Goal: Task Accomplishment & Management: Use online tool/utility

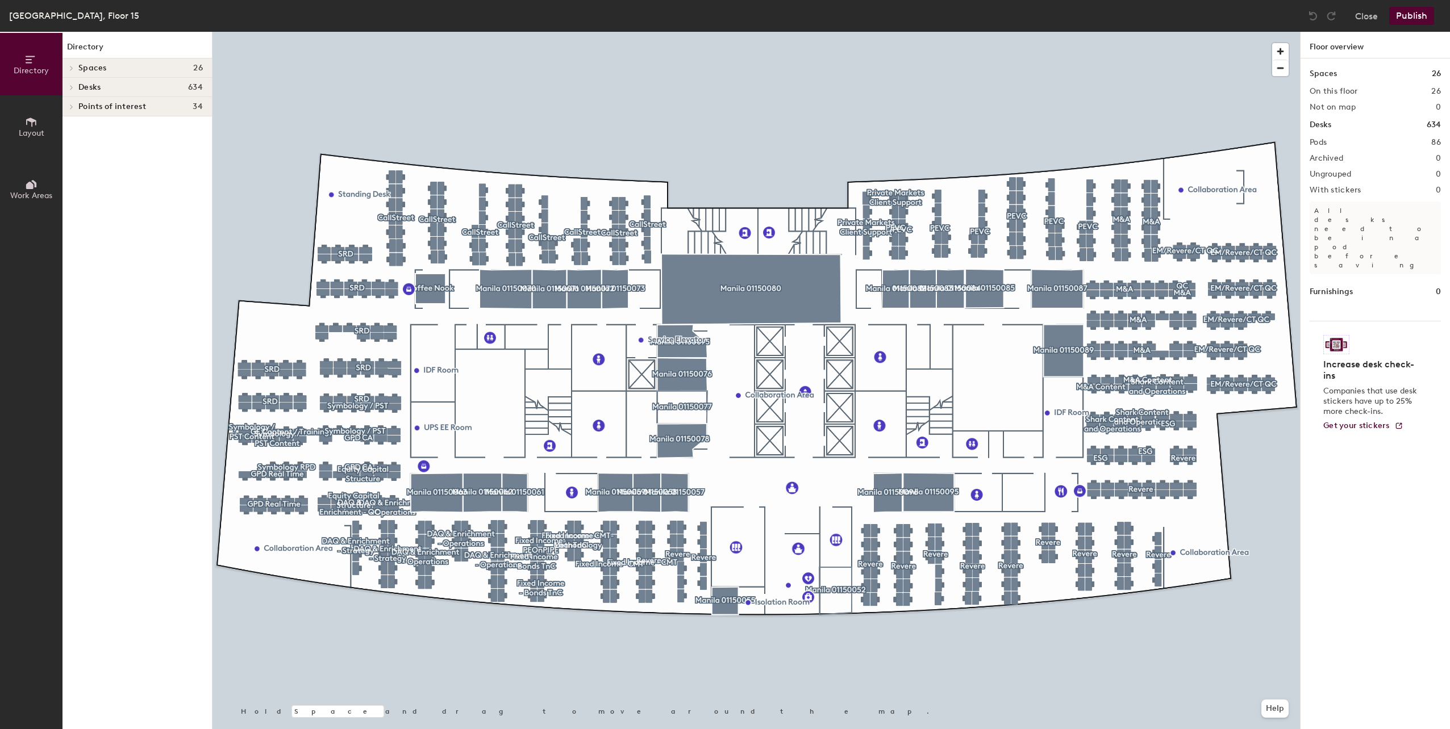
click at [673, 32] on div at bounding box center [755, 32] width 1087 height 0
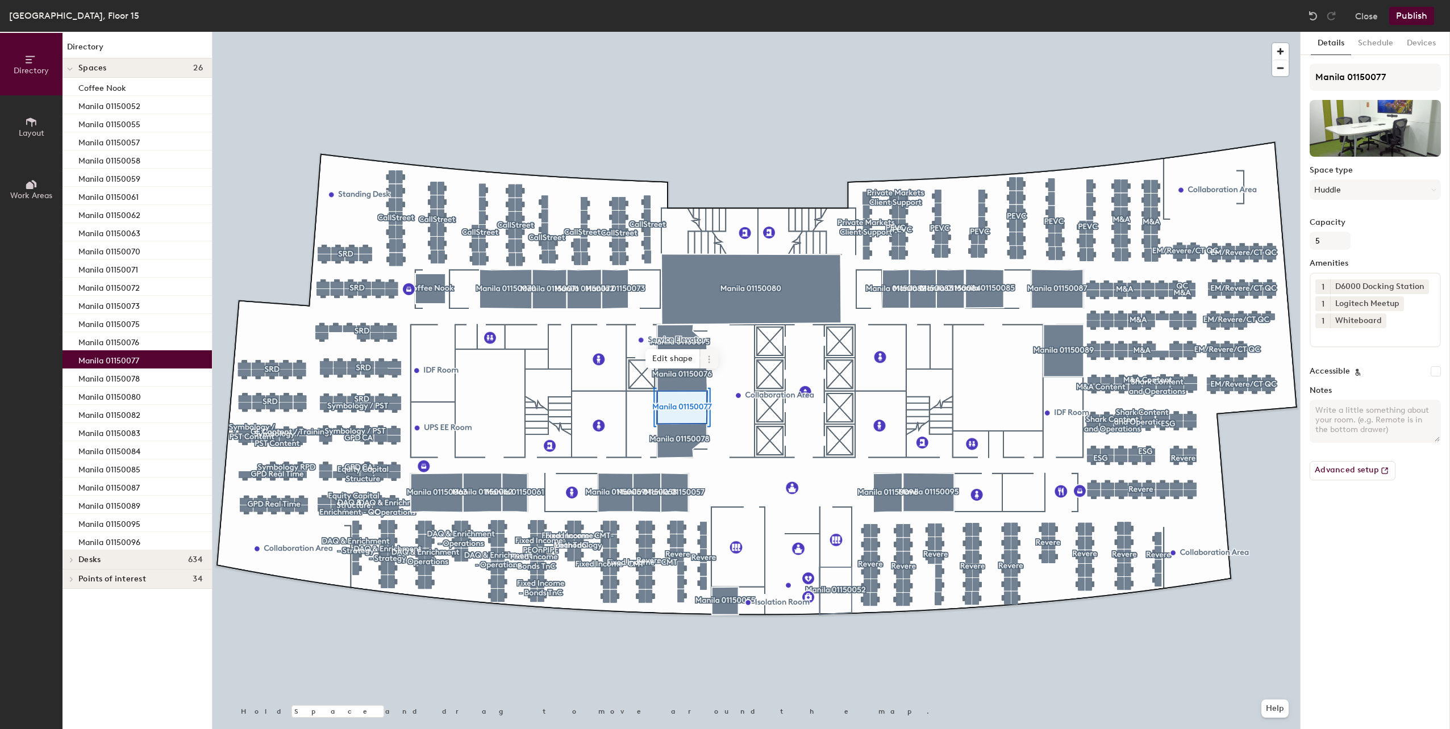
click at [711, 357] on icon at bounding box center [708, 359] width 9 height 9
click at [720, 405] on span "Activate" at bounding box center [749, 404] width 101 height 19
click at [650, 32] on div at bounding box center [755, 32] width 1087 height 0
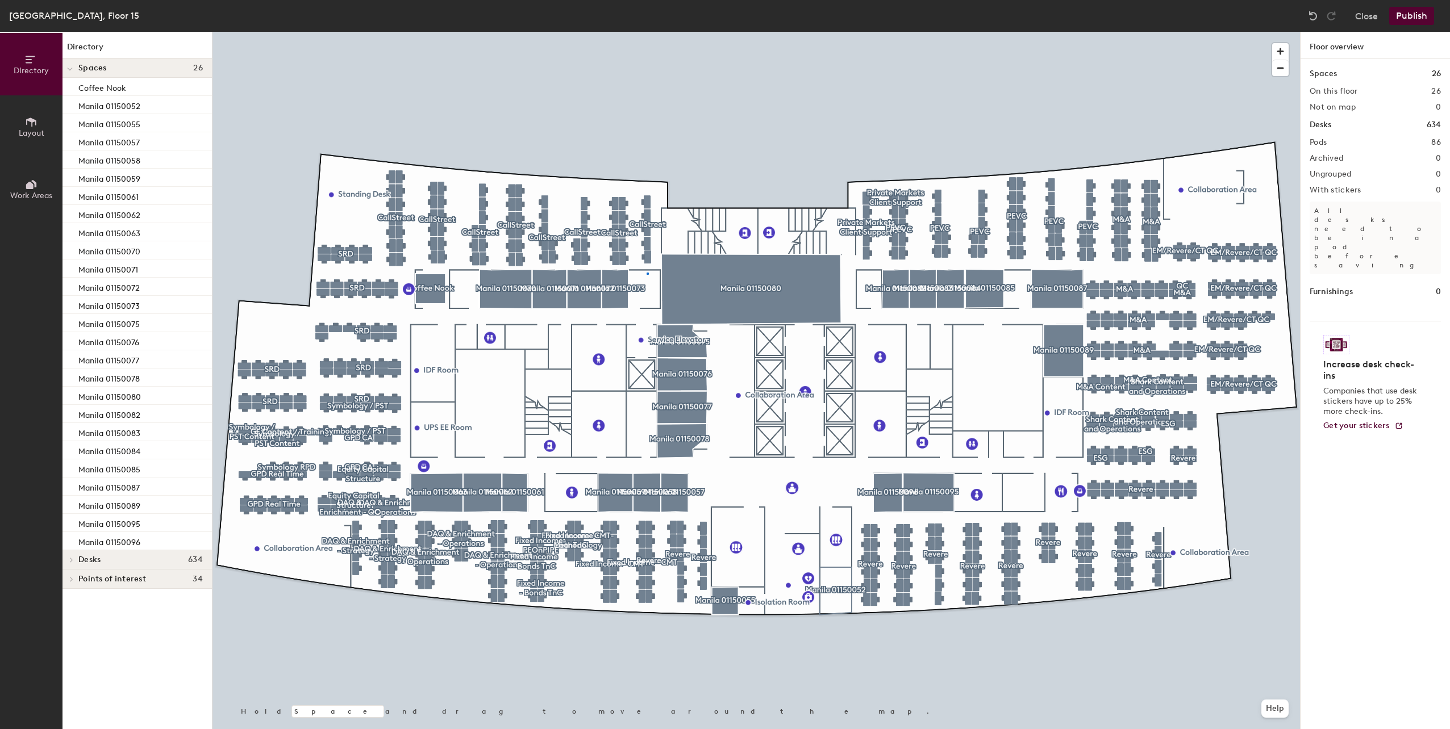
click at [647, 32] on div at bounding box center [755, 32] width 1087 height 0
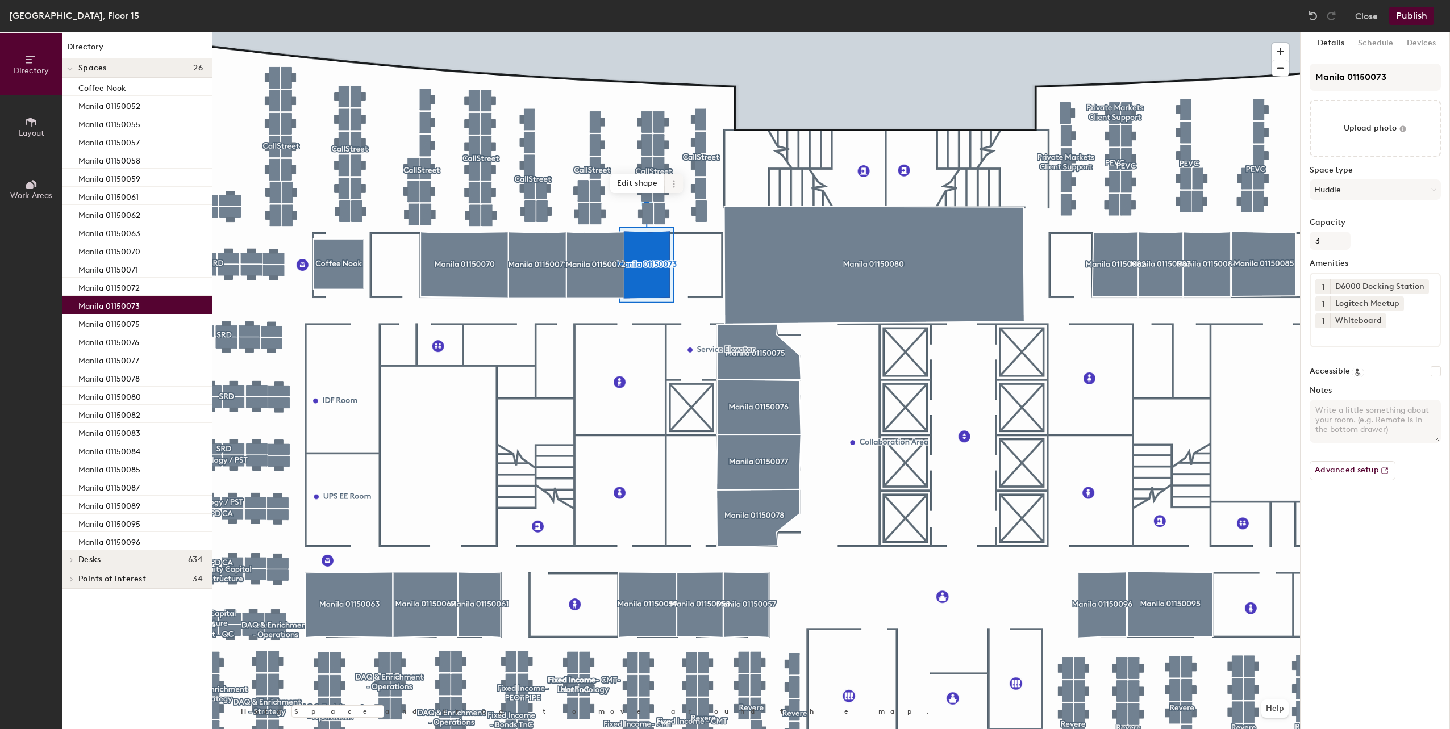
click at [673, 187] on icon at bounding box center [674, 187] width 2 height 2
click at [679, 225] on span "Archive" at bounding box center [714, 229] width 101 height 19
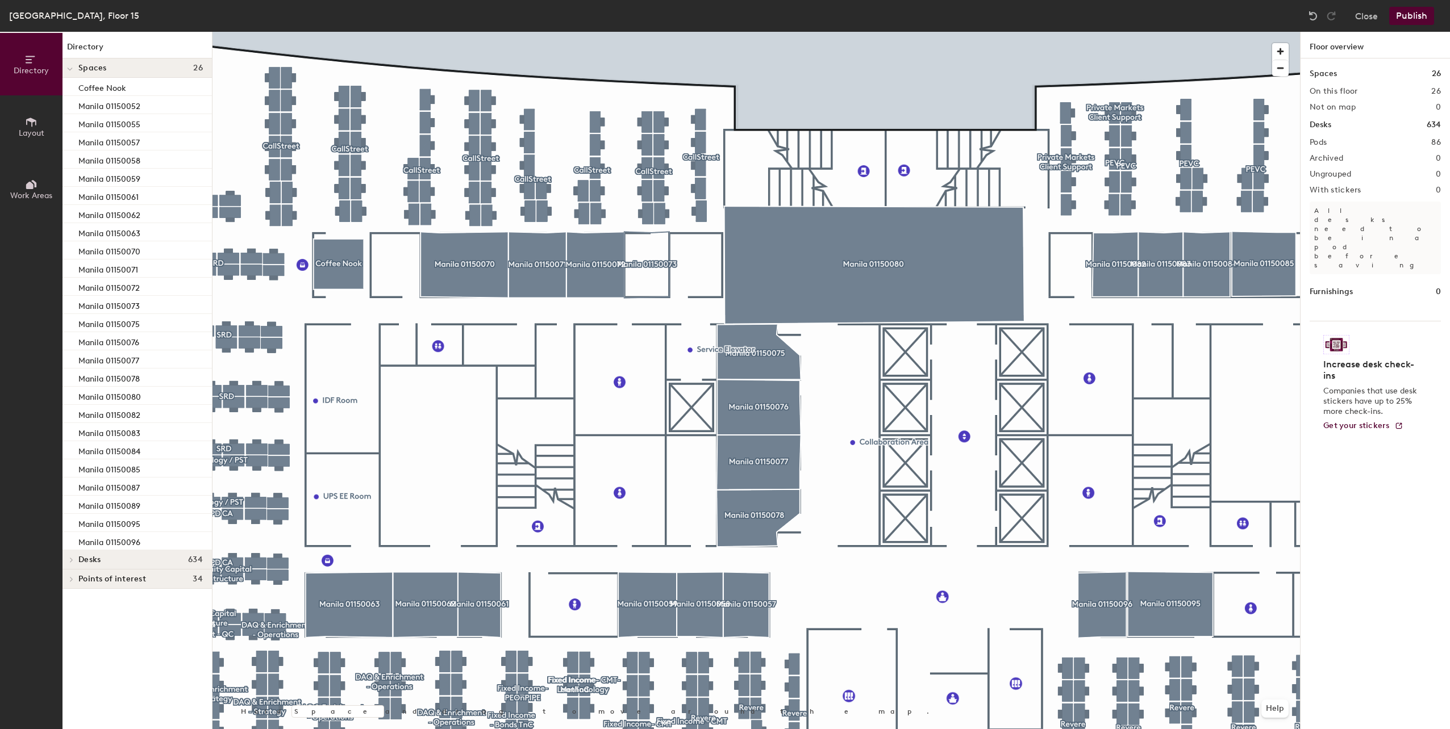
click at [1412, 17] on button "Publish" at bounding box center [1411, 16] width 45 height 18
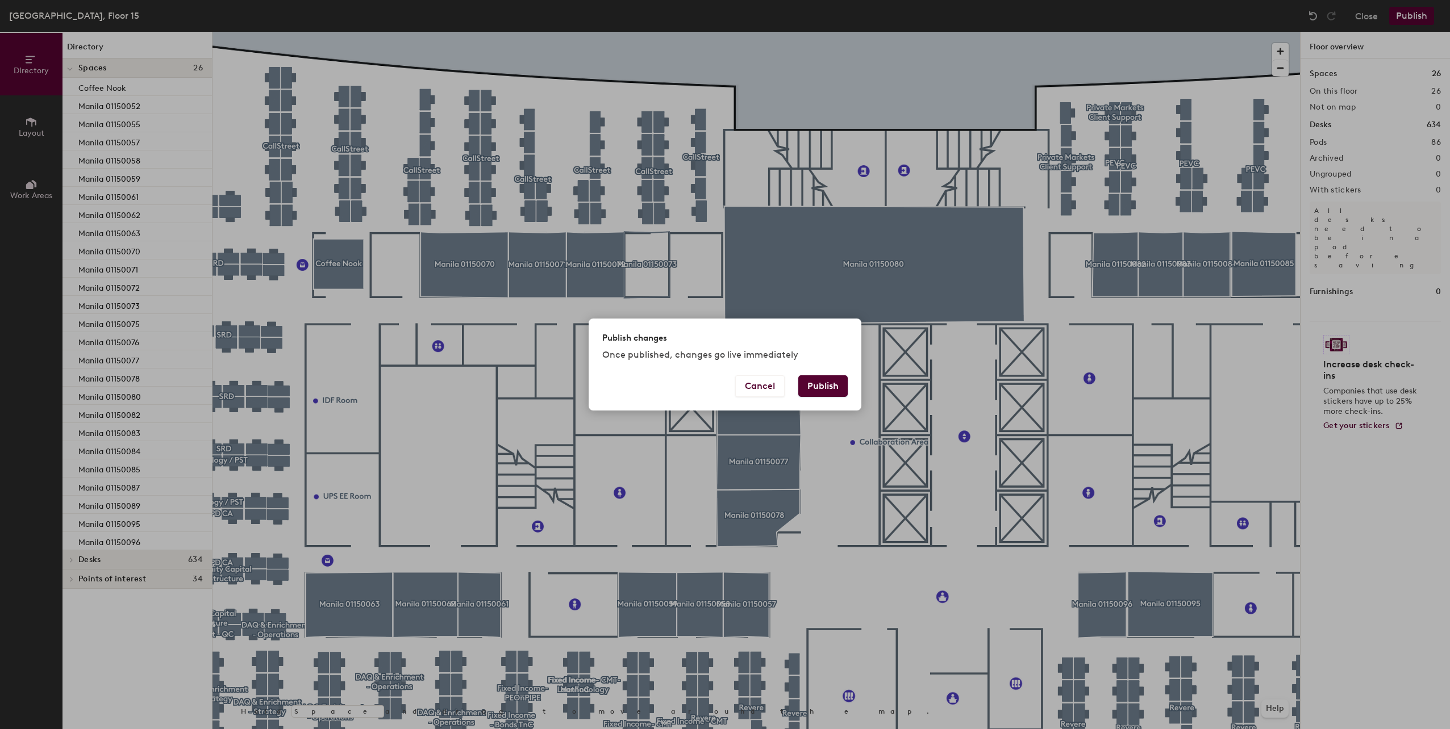
click at [825, 387] on button "Publish" at bounding box center [822, 386] width 49 height 22
